Goal: Transaction & Acquisition: Purchase product/service

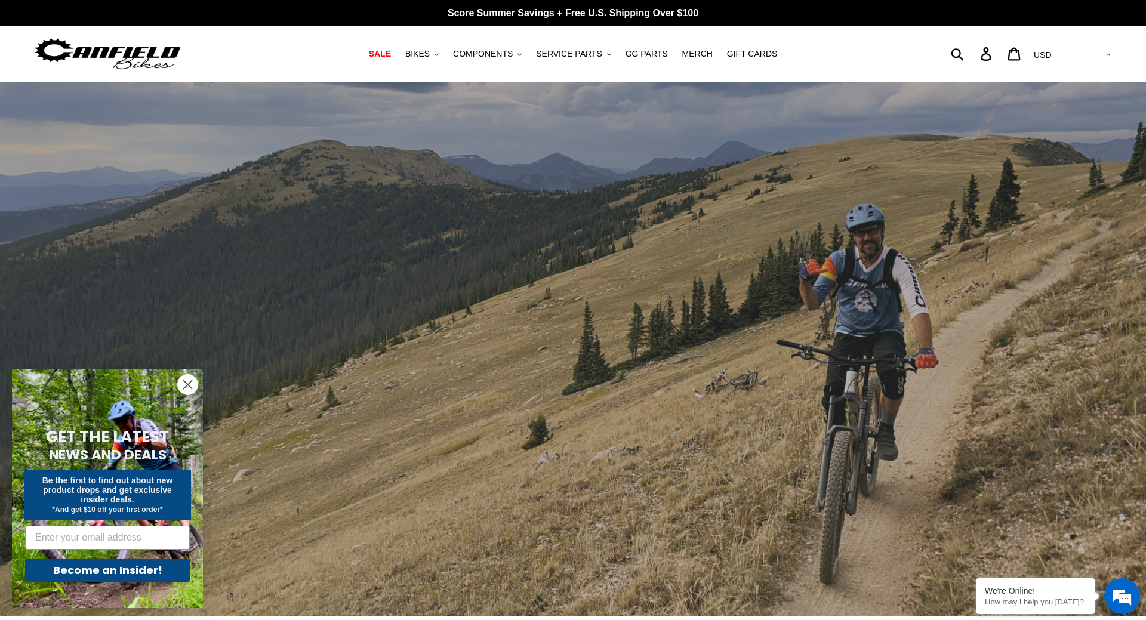
click at [741, 258] on div "slideshow" at bounding box center [573, 349] width 1146 height 534
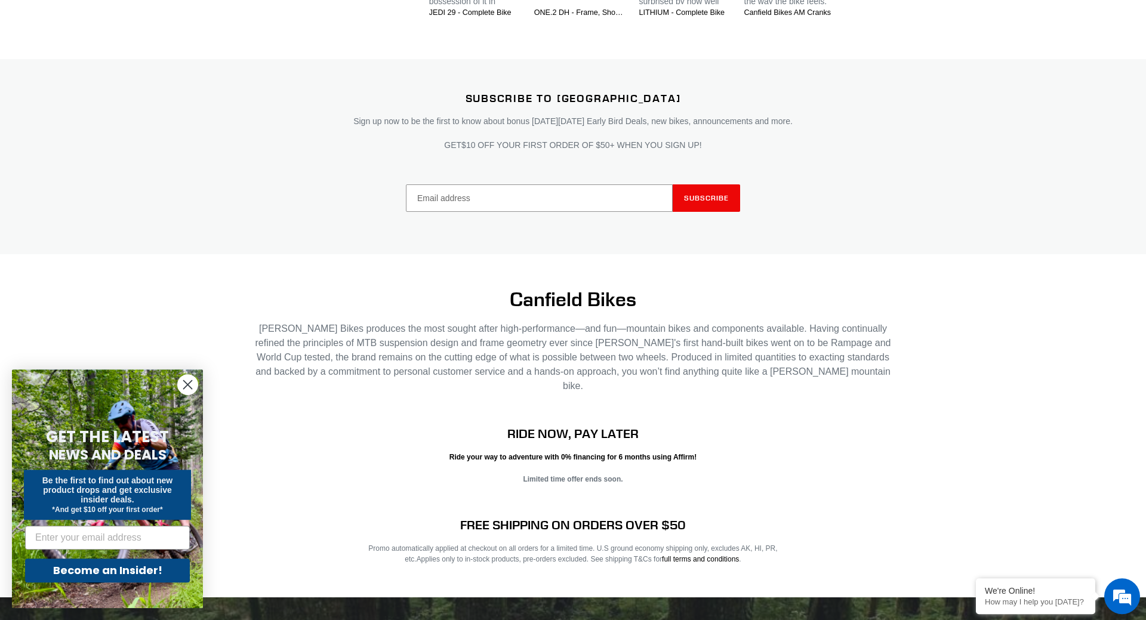
scroll to position [2030, 0]
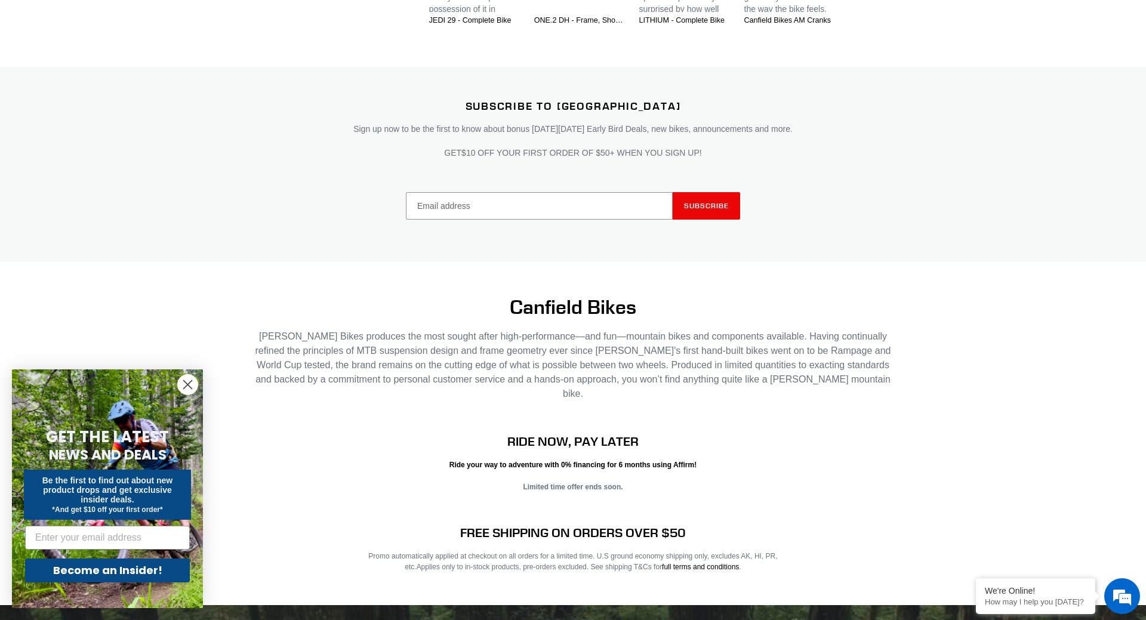
click at [180, 383] on circle "Close dialog" at bounding box center [188, 385] width 20 height 20
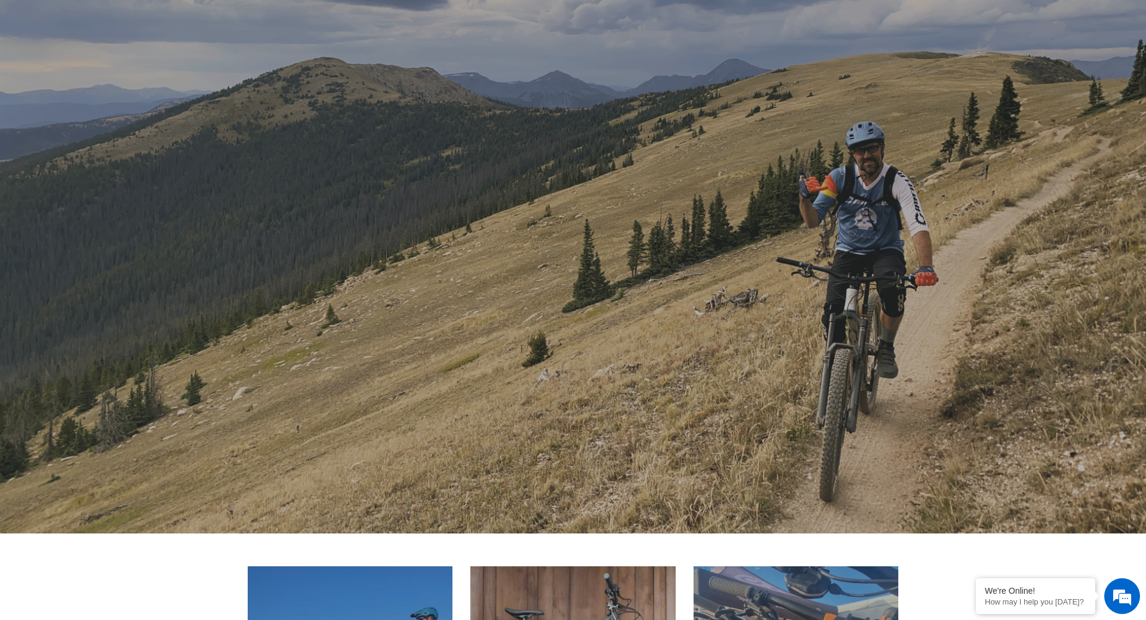
scroll to position [0, 0]
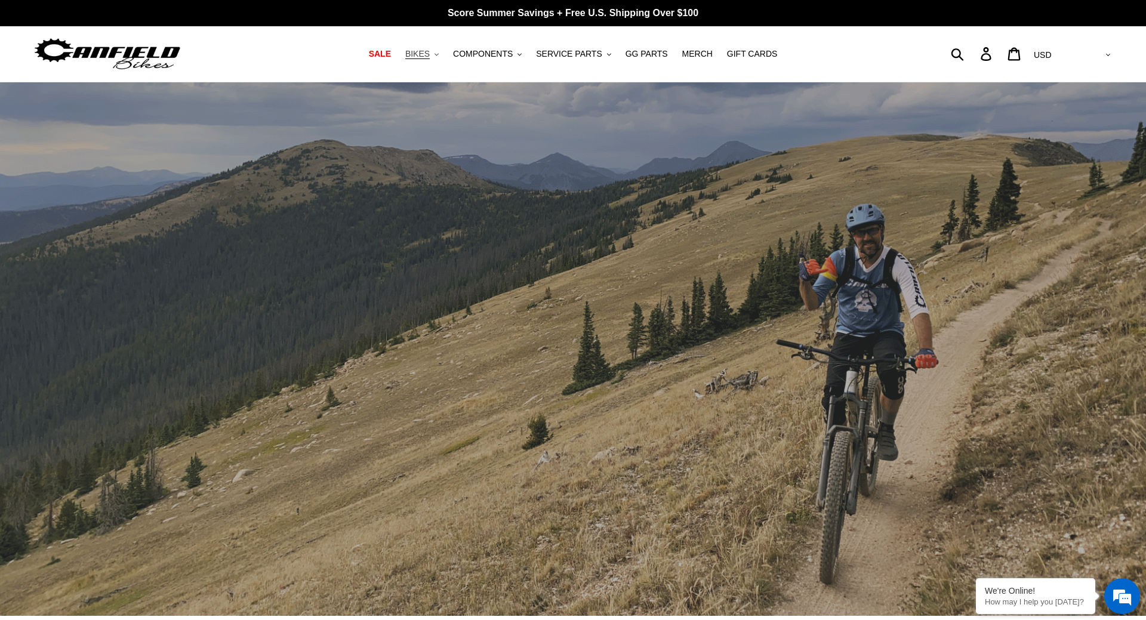
click at [430, 48] on button "BIKES .cls-1{fill:#231f20}" at bounding box center [421, 54] width 45 height 16
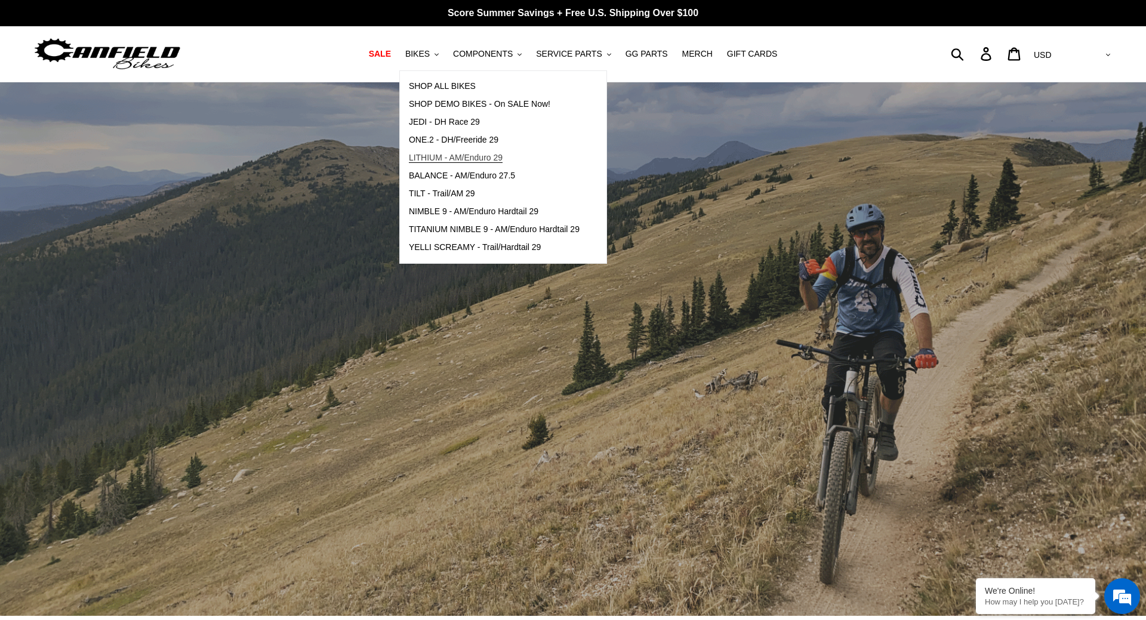
click at [446, 156] on span "LITHIUM - AM/Enduro 29" at bounding box center [456, 158] width 94 height 10
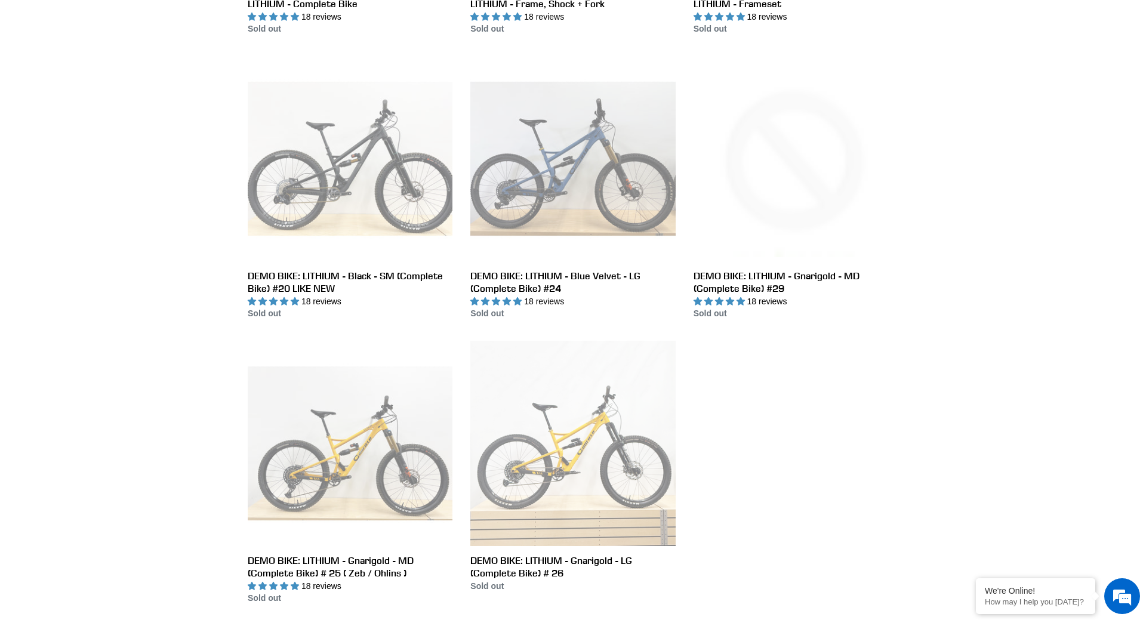
scroll to position [670, 0]
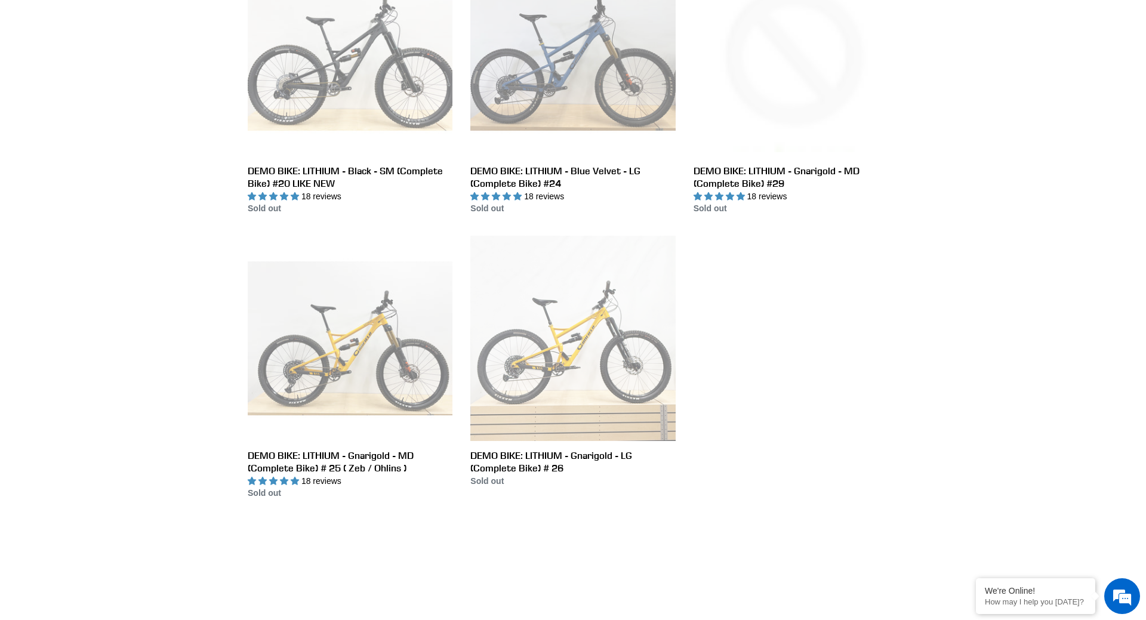
click at [679, 335] on ul "LITHIUM - Complete Bike LITHIUM - Complete Bike 18 reviews Regular price Sold o…" at bounding box center [564, 100] width 668 height 842
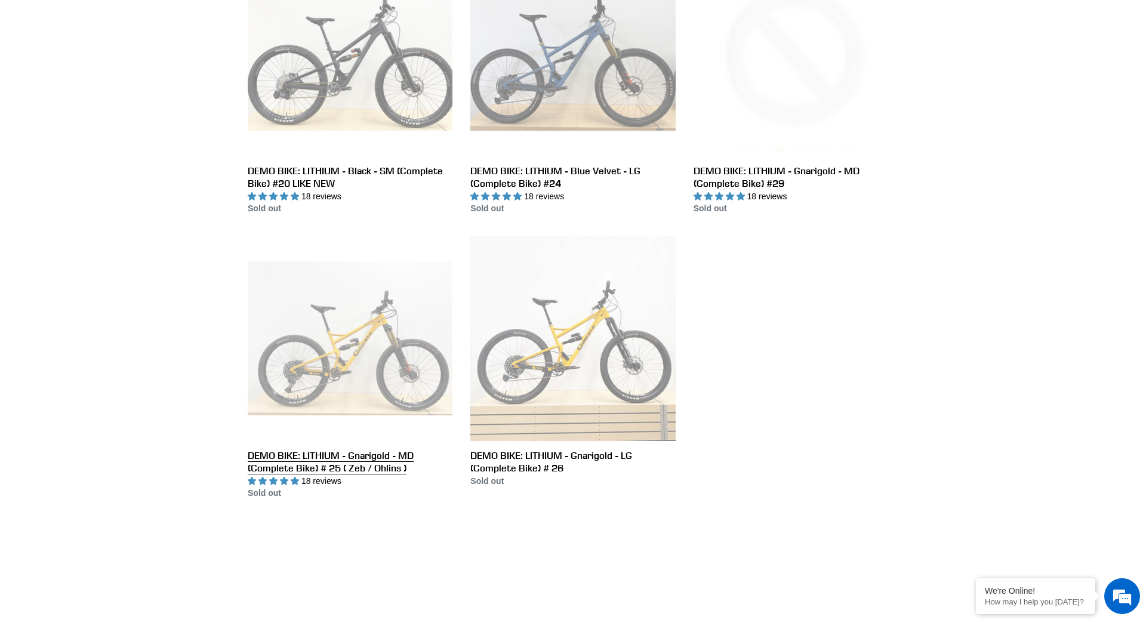
click at [343, 289] on link "DEMO BIKE: LITHIUM - Gnarigold - MD (Complete Bike) # 25 ( Zeb / Ohlins )" at bounding box center [350, 368] width 205 height 264
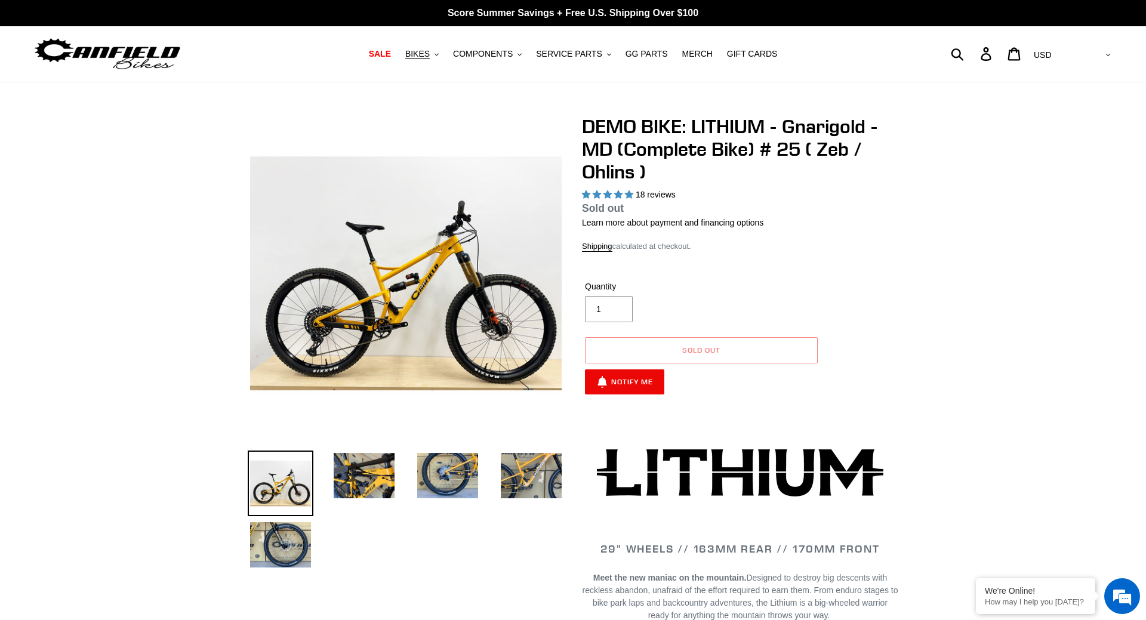
select select "highest-rating"
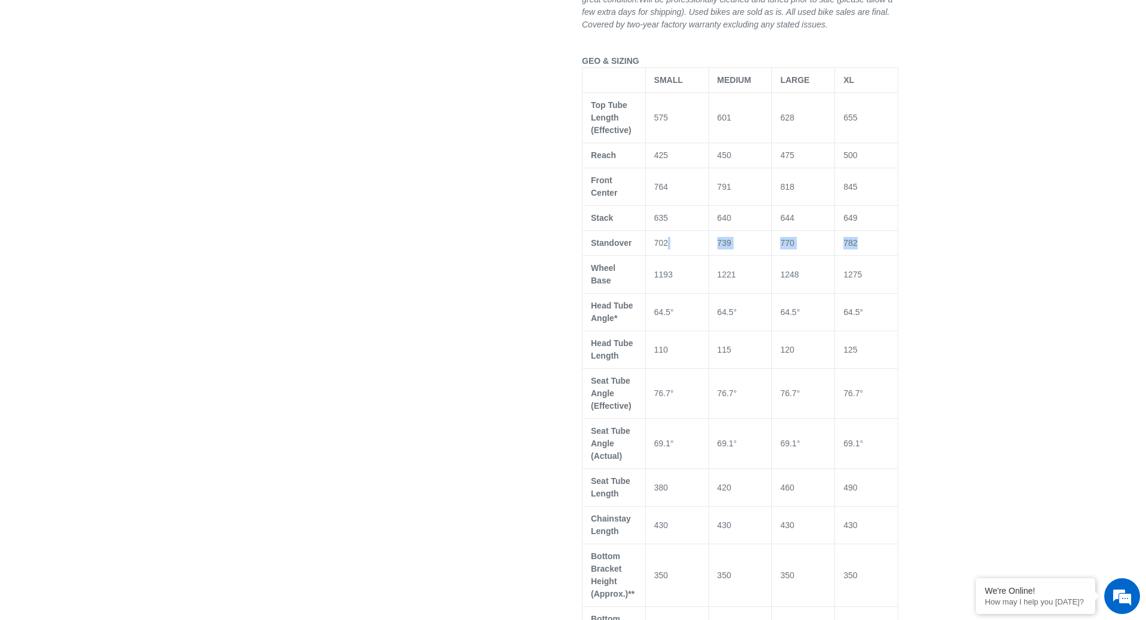
drag, startPoint x: 745, startPoint y: 226, endPoint x: 868, endPoint y: 224, distance: 123.0
click at [868, 231] on tr "Standover 702 739 770 782" at bounding box center [741, 243] width 316 height 25
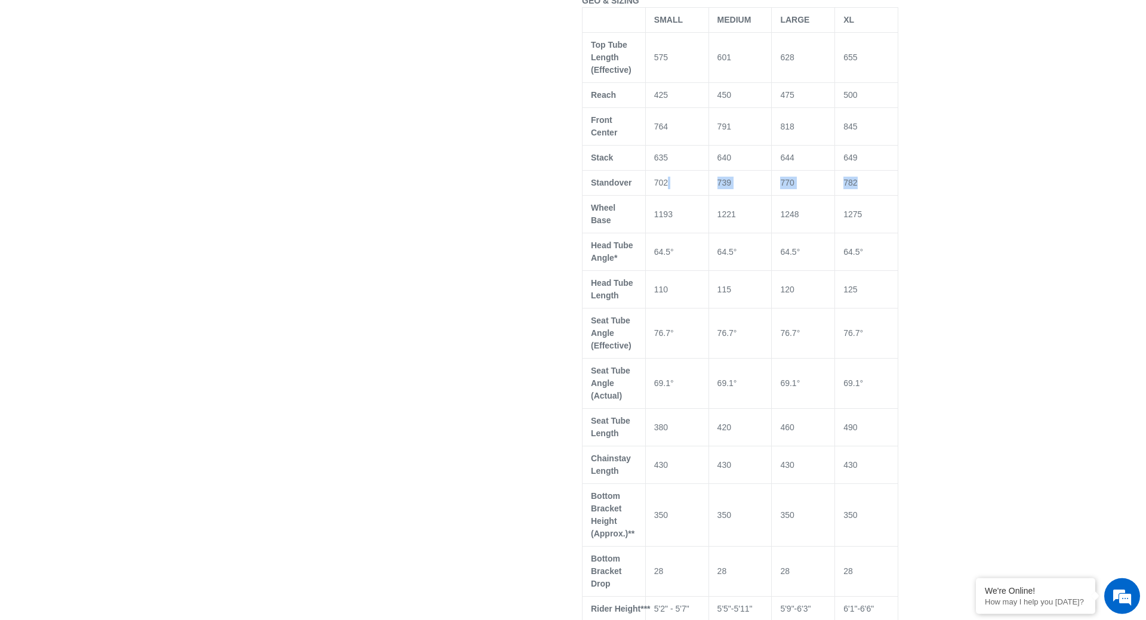
scroll to position [1218, 0]
